Goal: Transaction & Acquisition: Purchase product/service

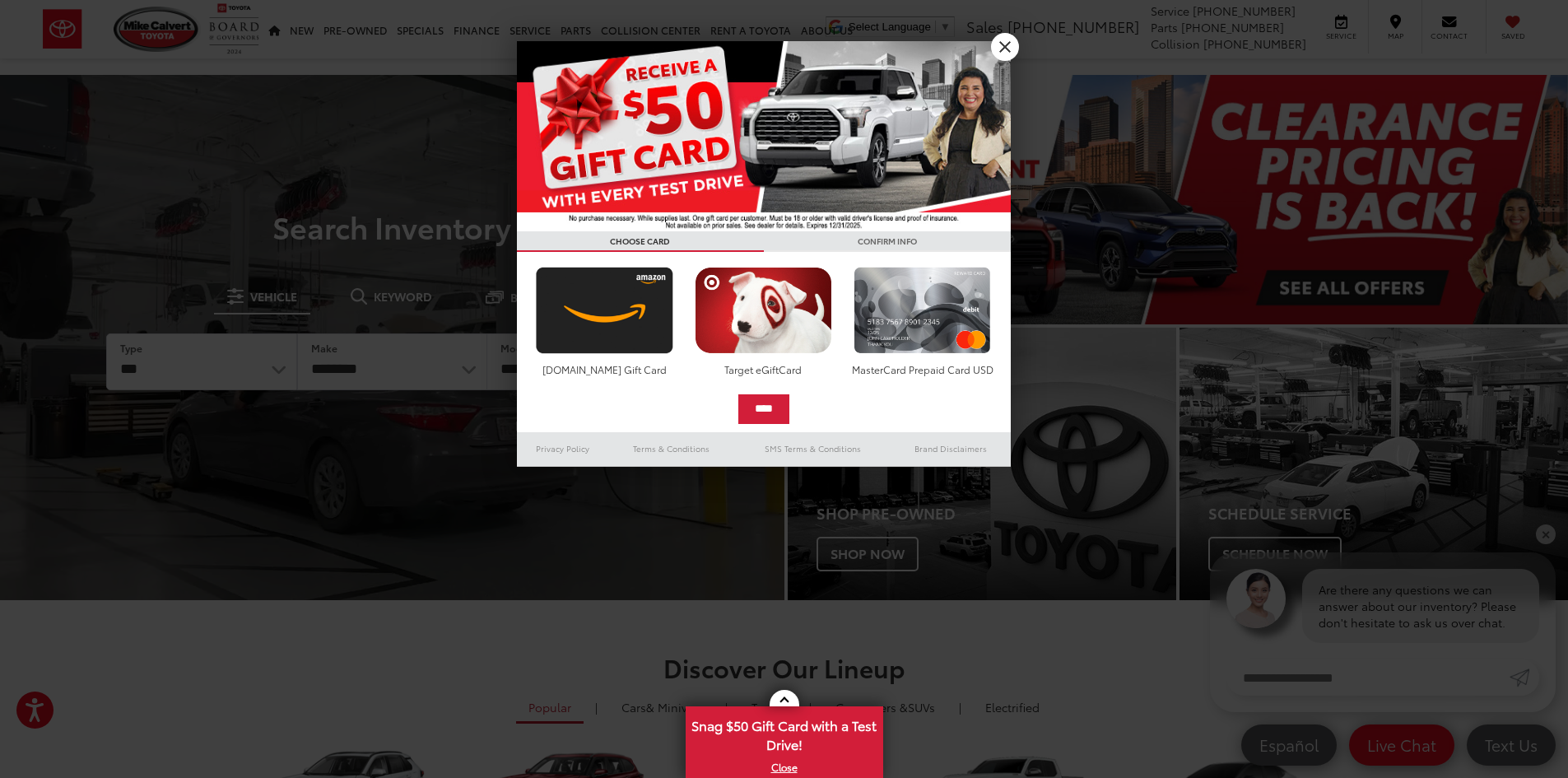
click at [1025, 47] on div at bounding box center [784, 389] width 1568 height 778
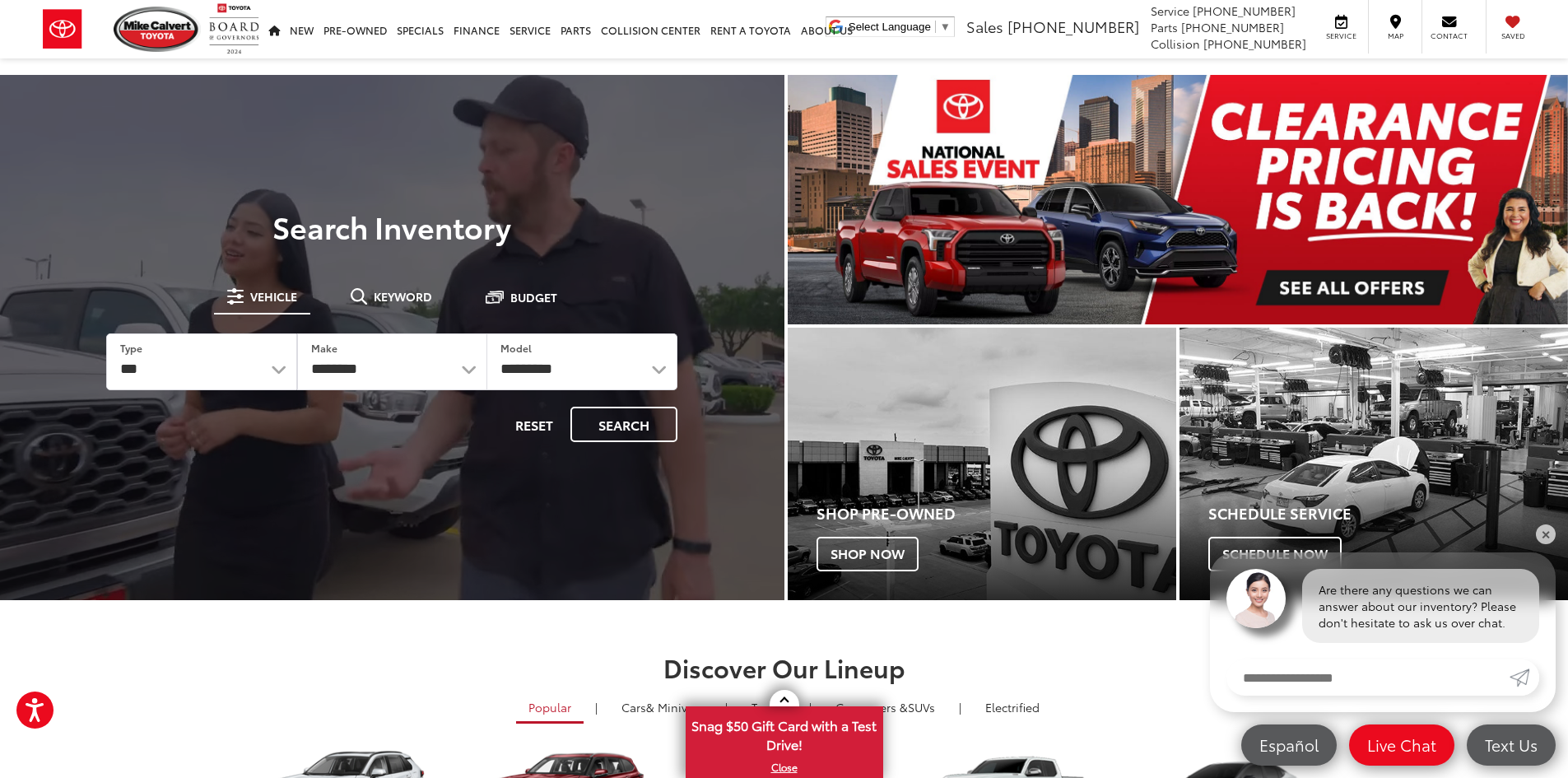
click at [998, 43] on ul "Select Language ​ ▼ Sales [PHONE_NUMBER] Service [PHONE_NUMBER] Parts [PHONE_NU…" at bounding box center [1183, 27] width 722 height 54
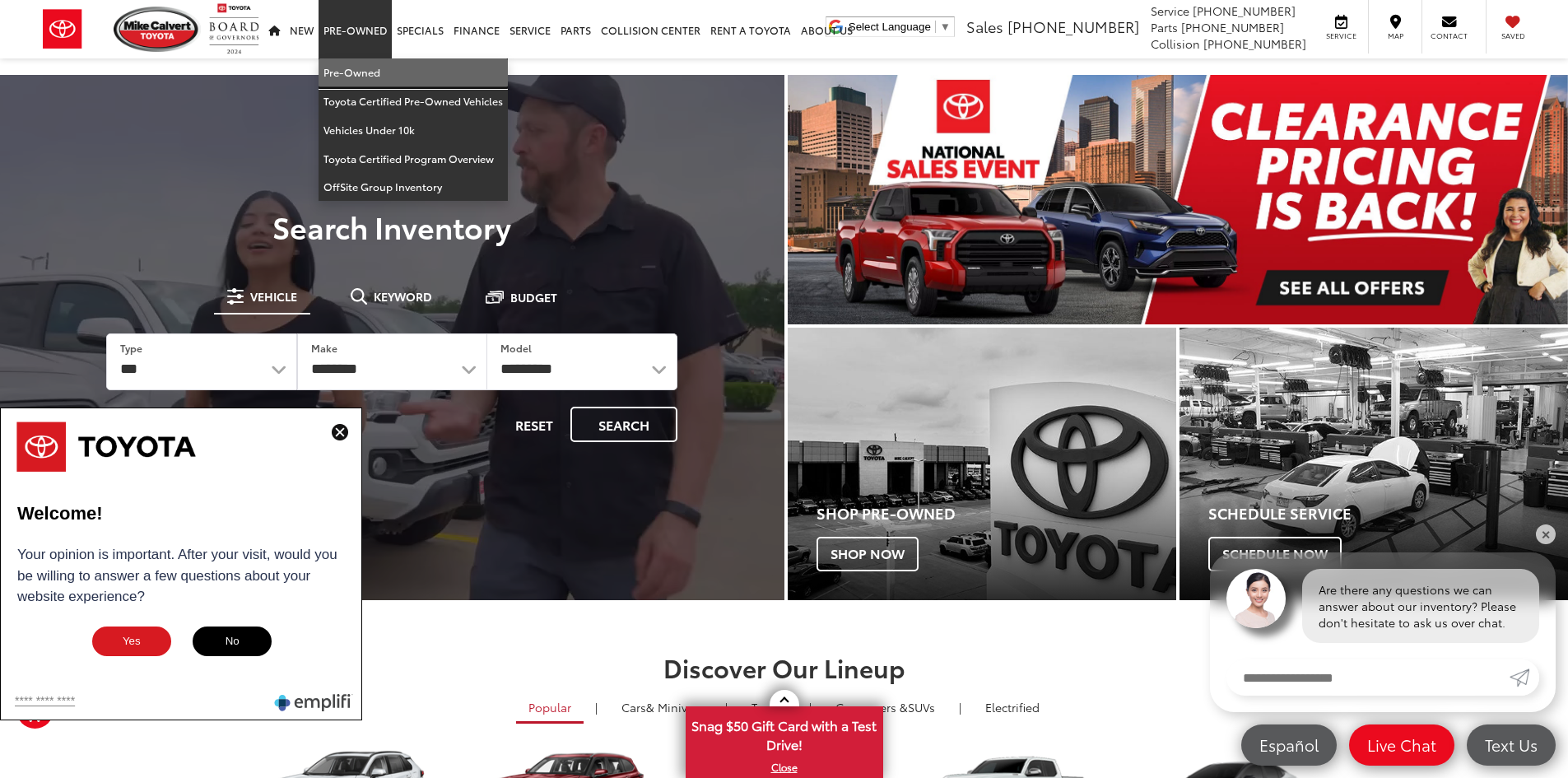
click at [351, 71] on link "Pre-Owned" at bounding box center [413, 73] width 189 height 29
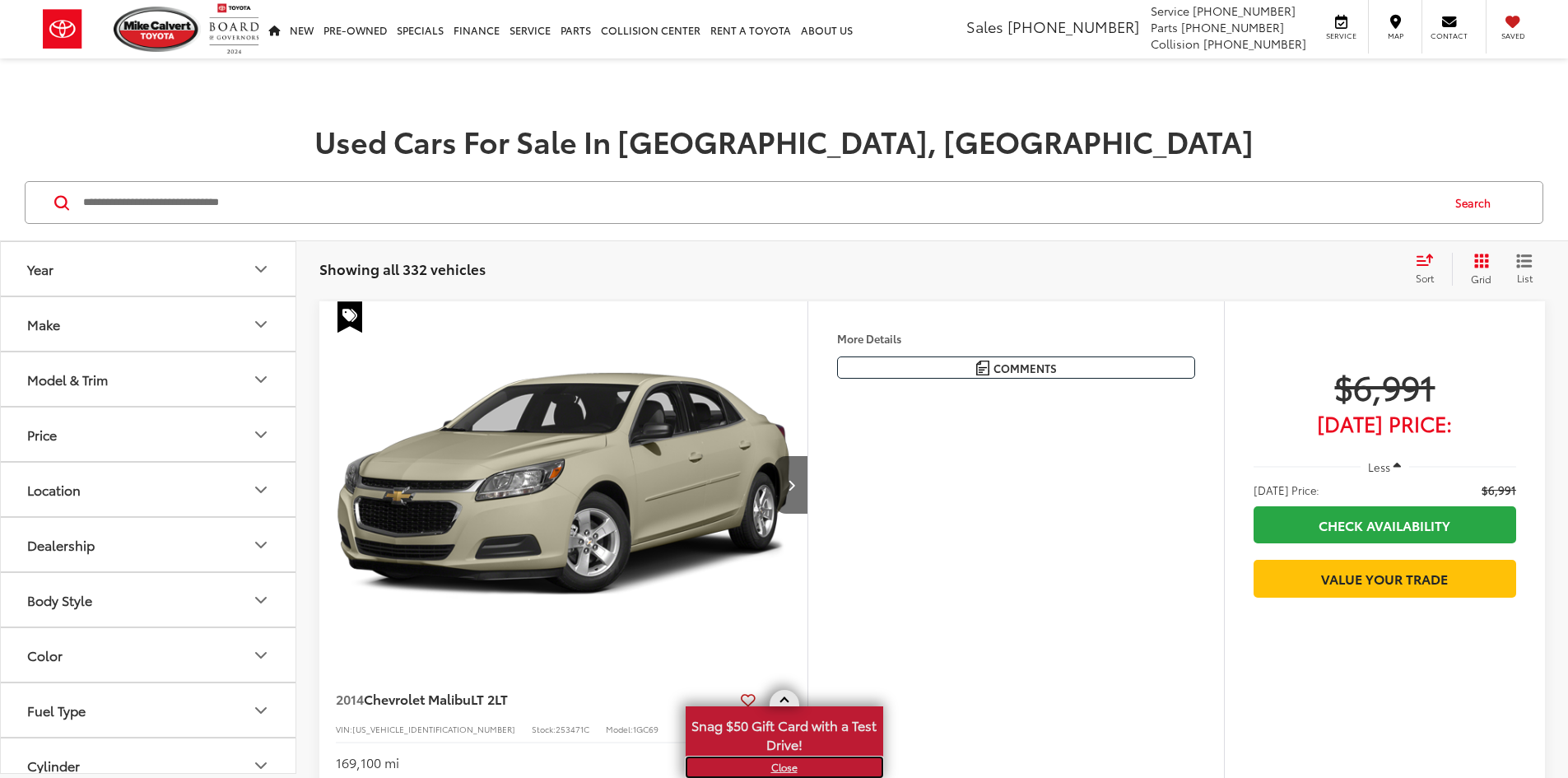
click at [772, 769] on link "X" at bounding box center [785, 767] width 194 height 18
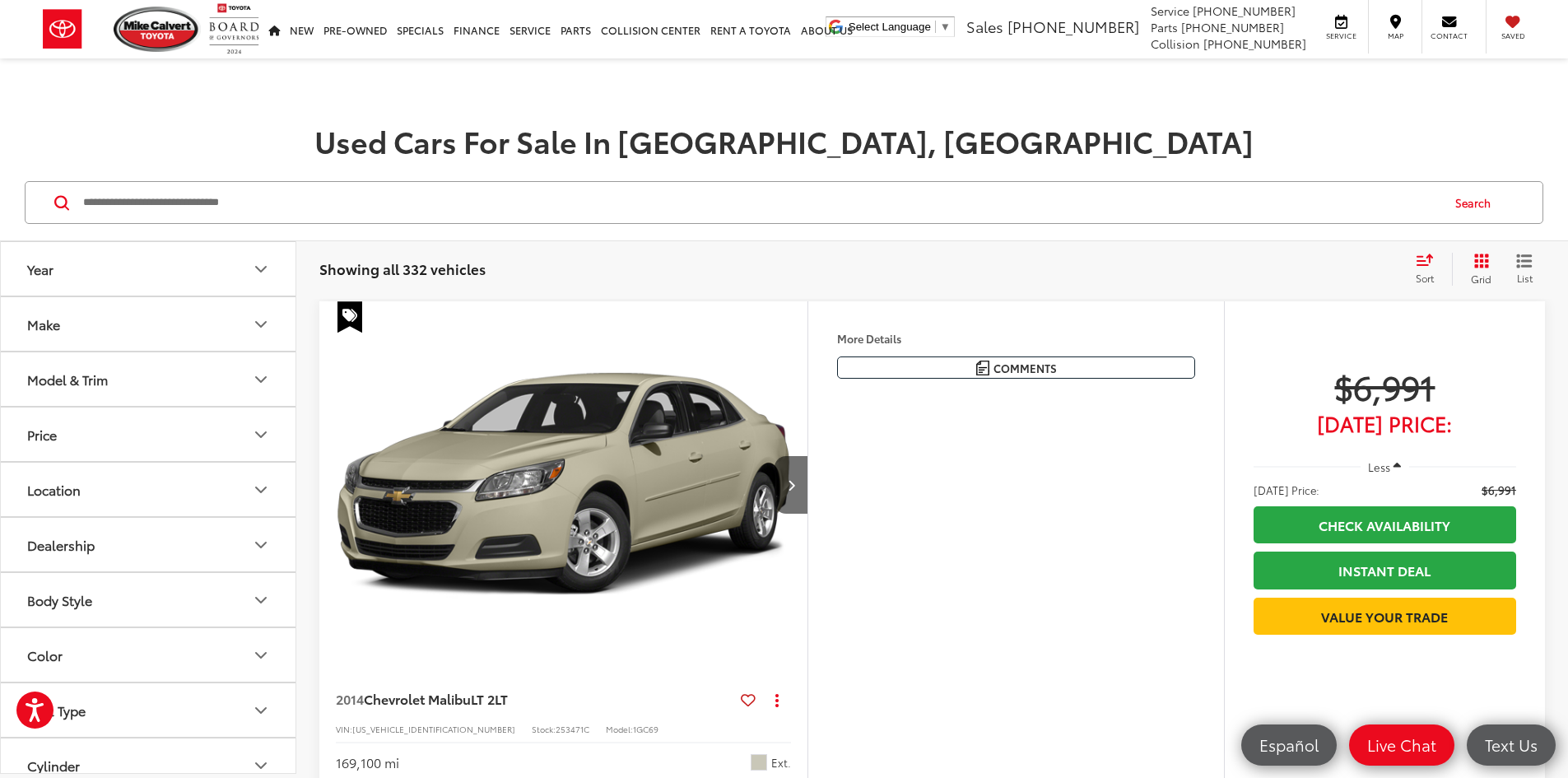
click at [226, 216] on input "Search by Make, Model, or Keyword" at bounding box center [761, 203] width 1359 height 40
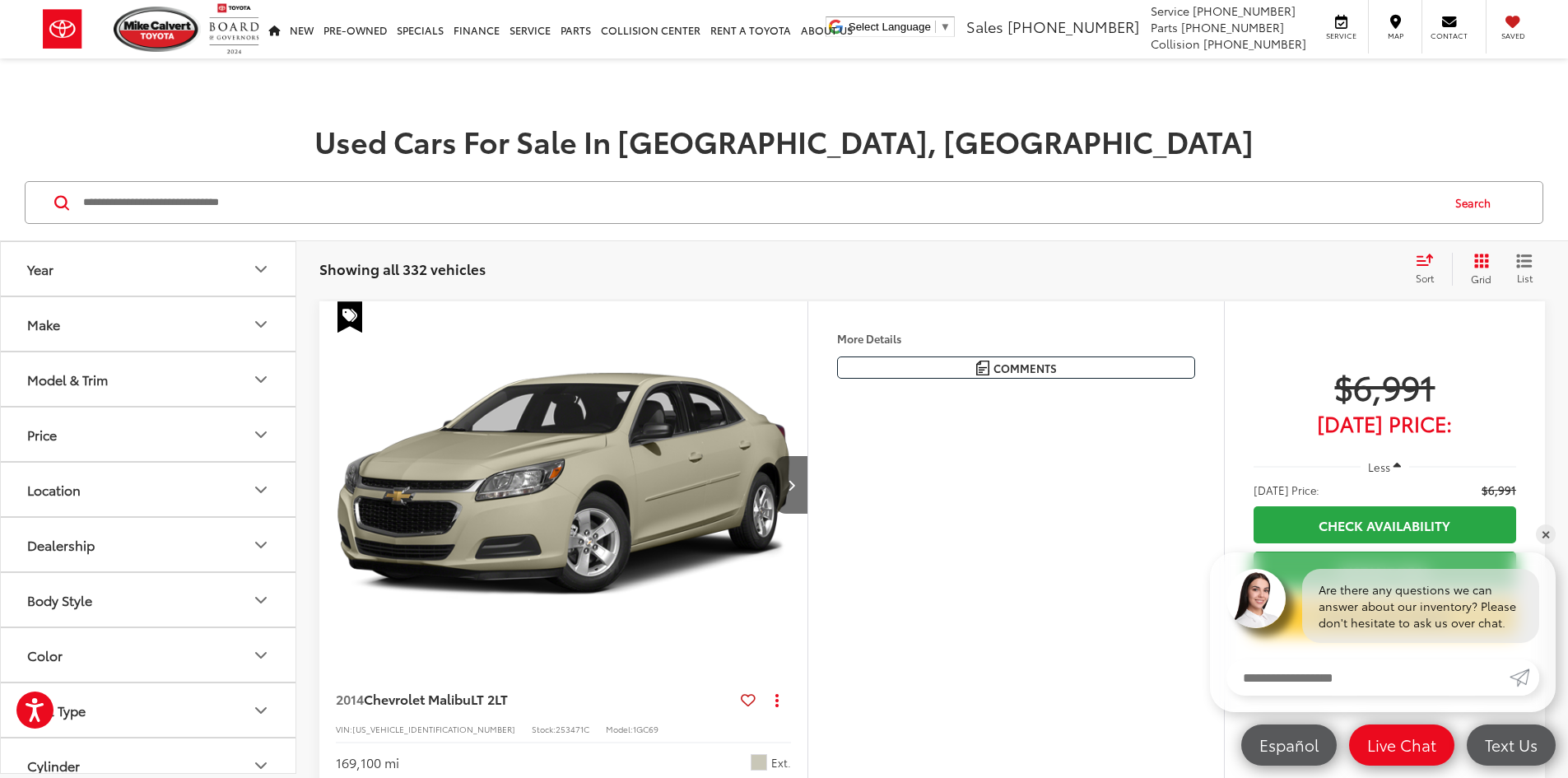
drag, startPoint x: 231, startPoint y: 224, endPoint x: 198, endPoint y: 203, distance: 39.1
paste input "*******"
type input "*******"
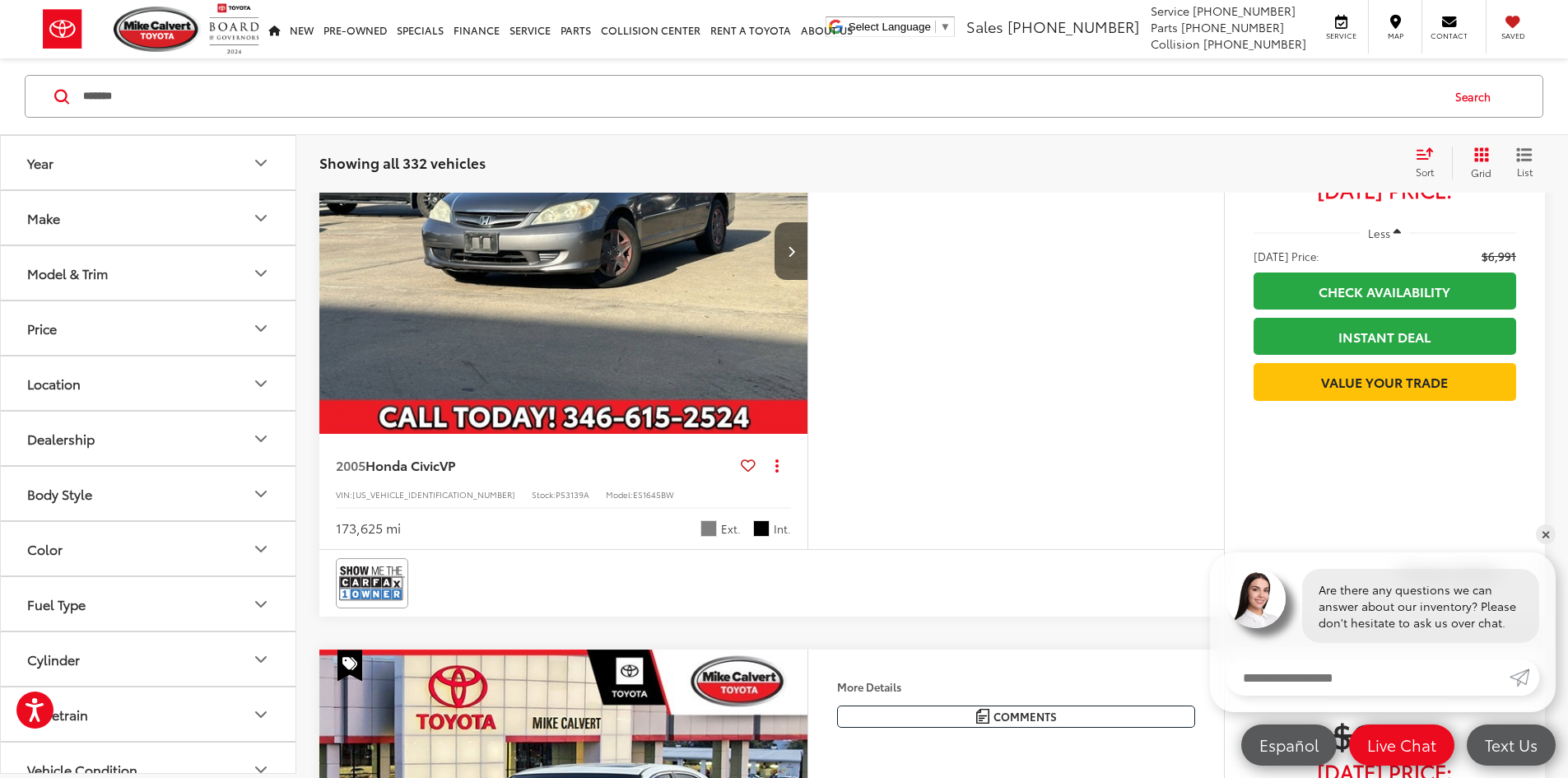
scroll to position [1729, 0]
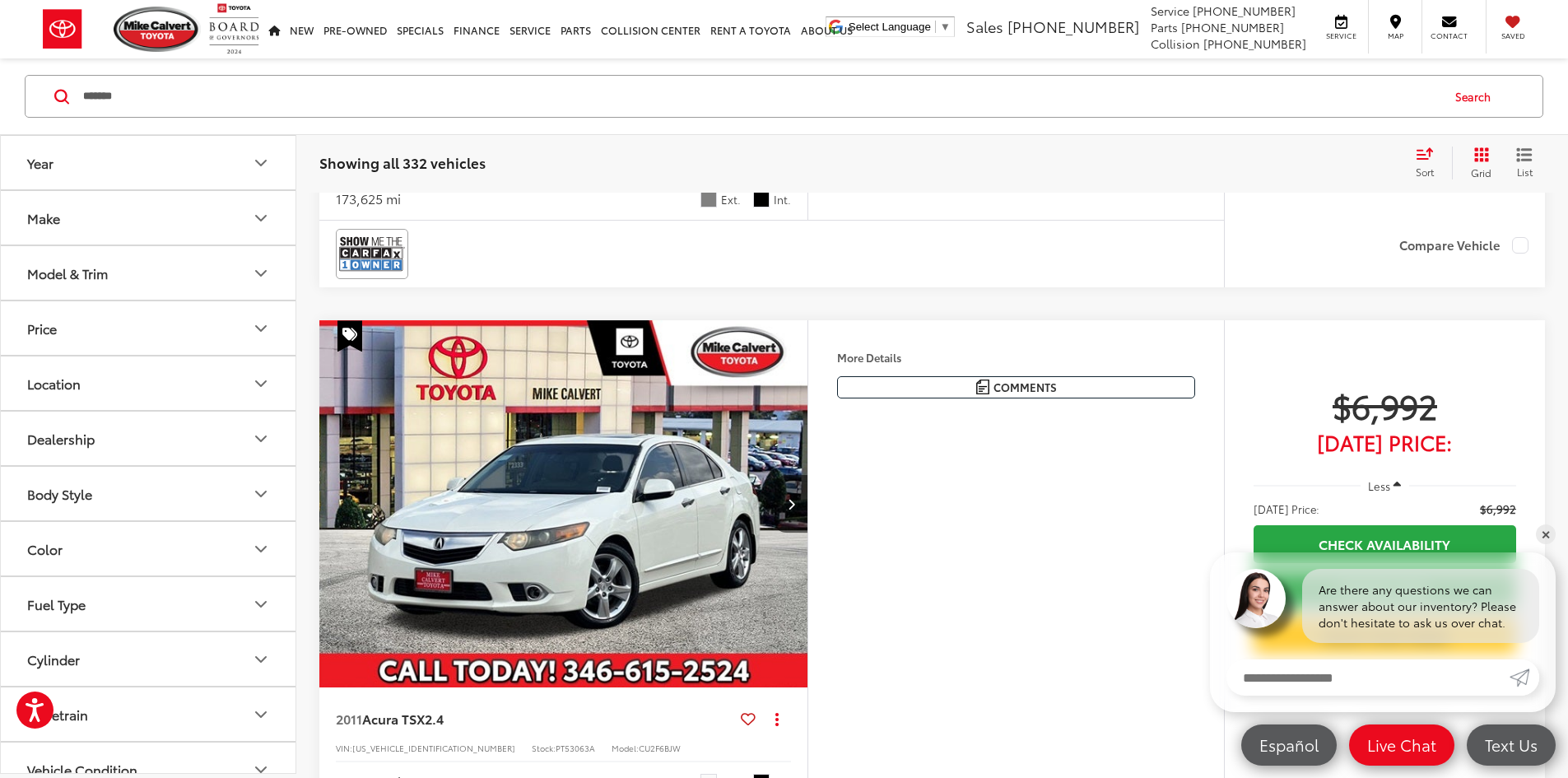
click at [1479, 100] on button "Search" at bounding box center [1476, 96] width 75 height 41
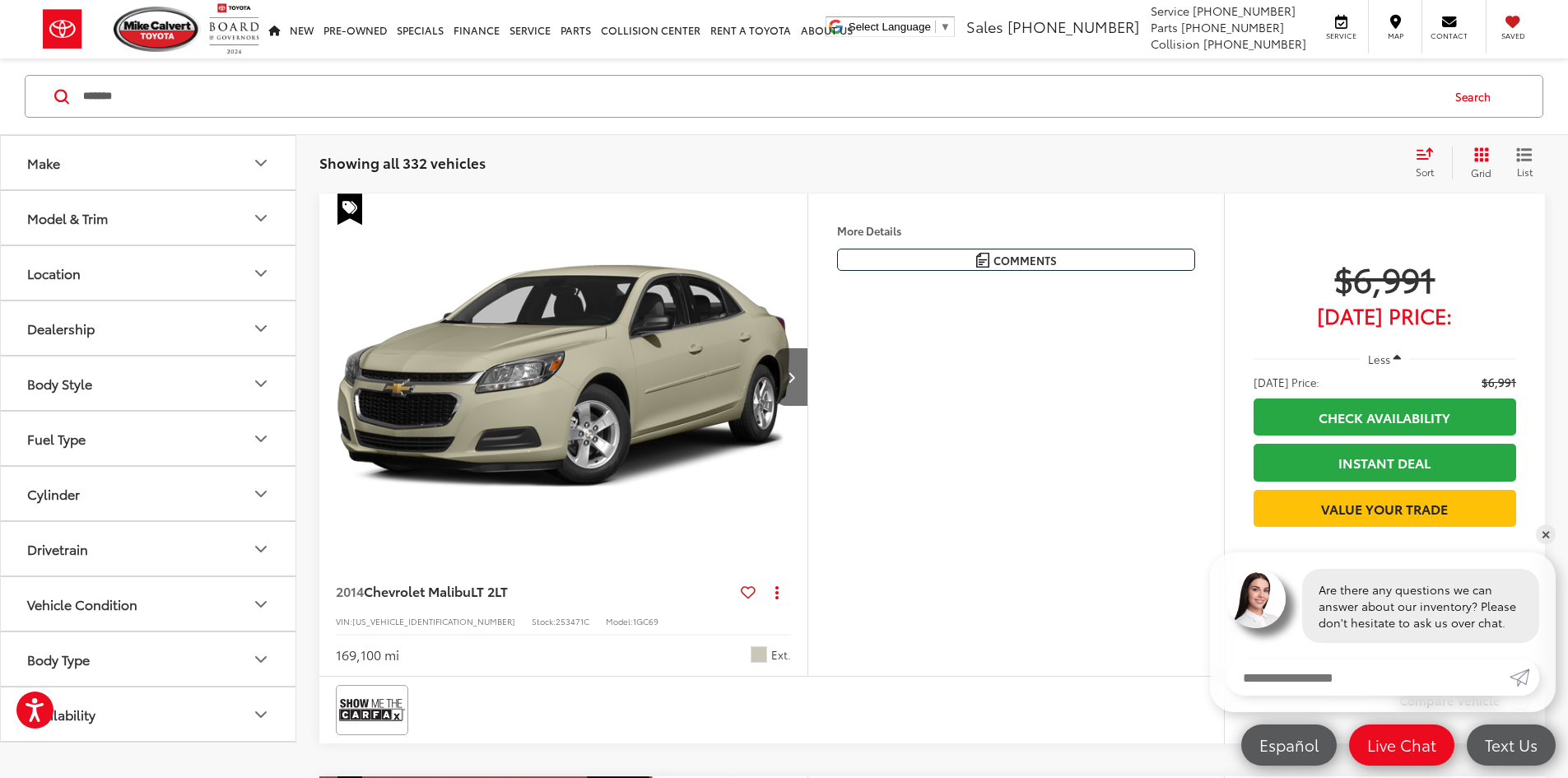
scroll to position [106, 0]
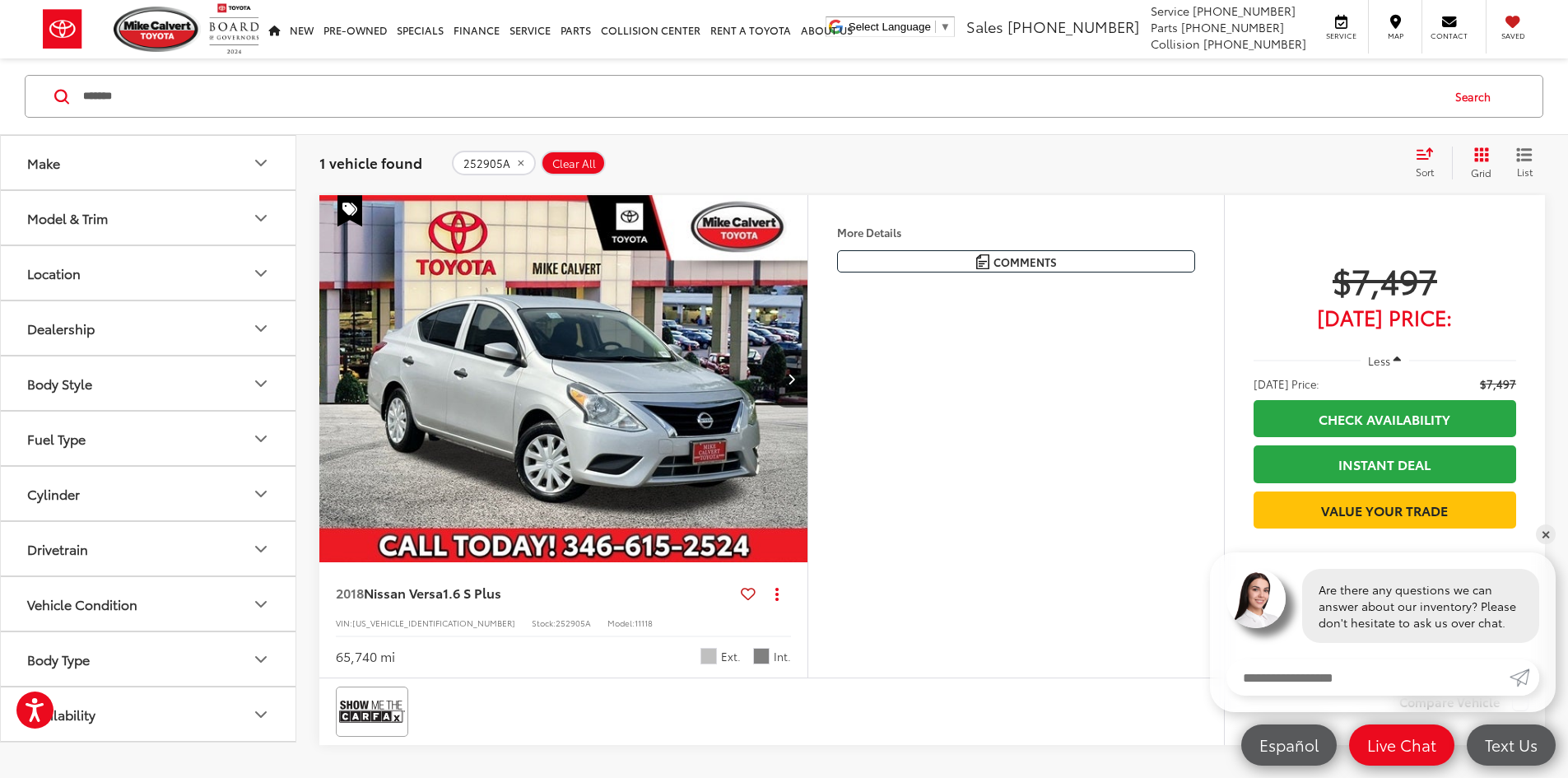
click at [592, 448] on img "2018 Nissan Versa 1.6 S Plus 0" at bounding box center [564, 379] width 490 height 368
drag, startPoint x: 51, startPoint y: 26, endPoint x: 84, endPoint y: 3, distance: 40.2
click at [51, 26] on img at bounding box center [62, 29] width 67 height 58
